Goal: Task Accomplishment & Management: Use online tool/utility

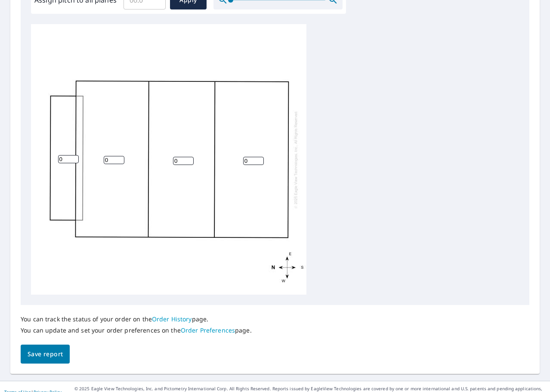
scroll to position [289, 0]
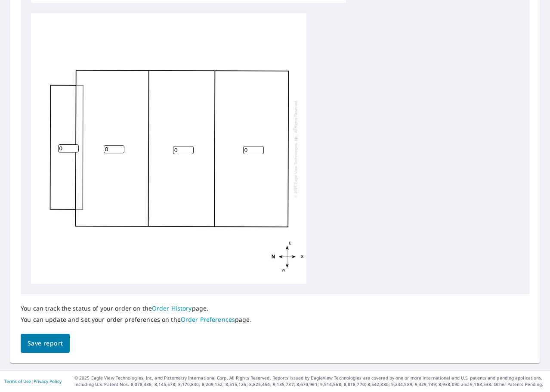
click at [245, 151] on input "0" at bounding box center [253, 150] width 21 height 8
click at [260, 148] on input "1" at bounding box center [253, 150] width 21 height 8
click at [260, 148] on input "2" at bounding box center [253, 150] width 21 height 8
click at [260, 148] on input "3" at bounding box center [253, 150] width 21 height 8
type input "4"
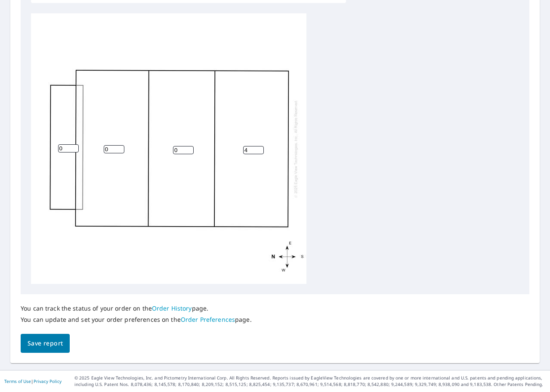
click at [260, 148] on input "4" at bounding box center [253, 150] width 21 height 8
click at [192, 149] on input "1" at bounding box center [183, 150] width 21 height 8
click at [189, 148] on input "2" at bounding box center [183, 150] width 21 height 8
click at [189, 148] on input "3" at bounding box center [183, 150] width 21 height 8
click at [189, 148] on input "4" at bounding box center [183, 150] width 21 height 8
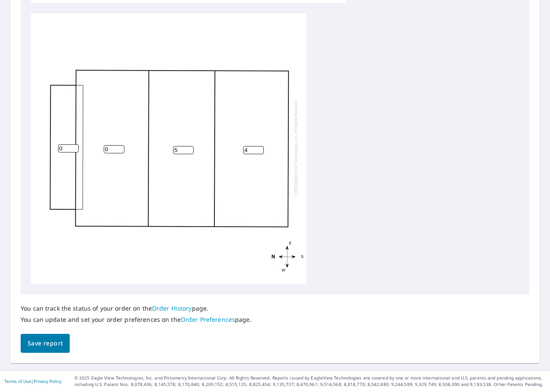
click at [189, 148] on input "5" at bounding box center [183, 150] width 21 height 8
click at [189, 148] on input "6" at bounding box center [183, 150] width 21 height 8
click at [189, 148] on input "7" at bounding box center [183, 150] width 21 height 8
type input "8"
click at [189, 148] on input "8" at bounding box center [183, 150] width 21 height 8
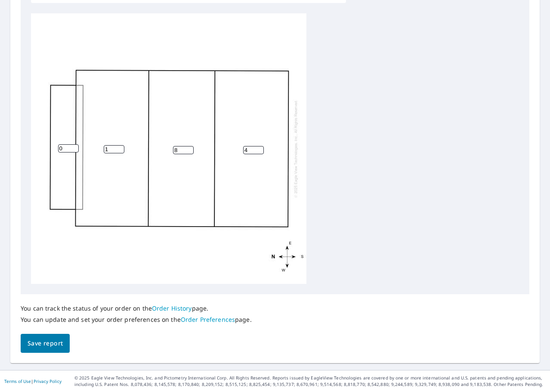
click at [120, 149] on input "1" at bounding box center [114, 149] width 21 height 8
click at [120, 149] on input "2" at bounding box center [114, 149] width 21 height 8
click at [120, 149] on input "3" at bounding box center [114, 149] width 21 height 8
click at [120, 149] on input "4" at bounding box center [114, 149] width 21 height 8
click at [120, 149] on input "5" at bounding box center [114, 149] width 21 height 8
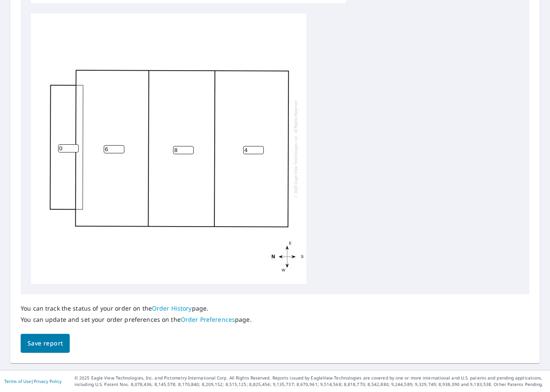
click at [120, 149] on input "6" at bounding box center [114, 149] width 21 height 8
click at [120, 149] on input "7" at bounding box center [114, 149] width 21 height 8
click at [120, 149] on input "8" at bounding box center [114, 149] width 21 height 8
click at [120, 149] on input "9" at bounding box center [114, 149] width 21 height 8
type input "8"
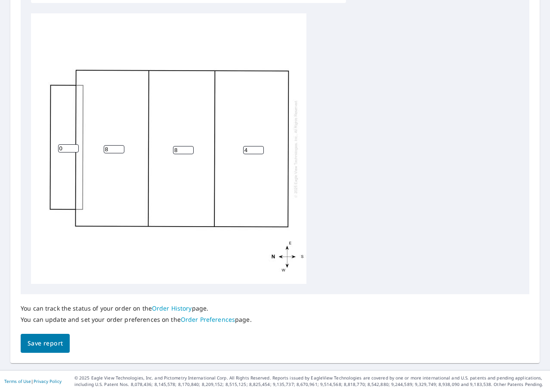
click at [121, 150] on input "8" at bounding box center [114, 149] width 21 height 8
click at [75, 146] on input "1" at bounding box center [68, 148] width 21 height 8
click at [75, 146] on input "2" at bounding box center [68, 148] width 21 height 8
click at [75, 146] on input "3" at bounding box center [68, 148] width 21 height 8
type input "4"
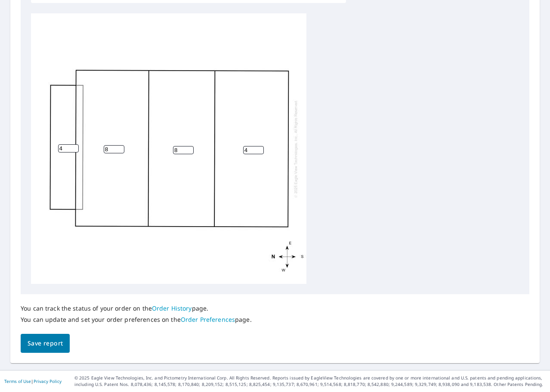
click at [75, 146] on input "4" at bounding box center [68, 148] width 21 height 8
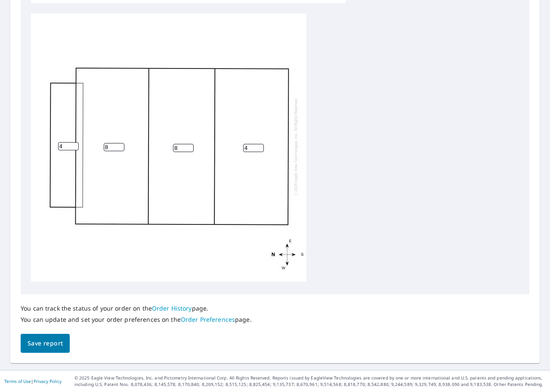
click at [63, 342] on button "Save report" at bounding box center [45, 343] width 49 height 19
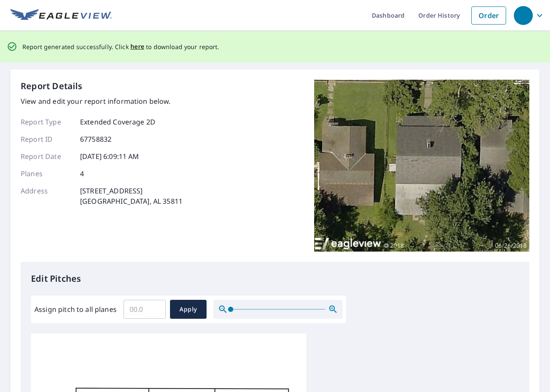
scroll to position [0, 0]
click at [134, 46] on span "here" at bounding box center [137, 47] width 14 height 11
